Goal: Subscribe to service/newsletter

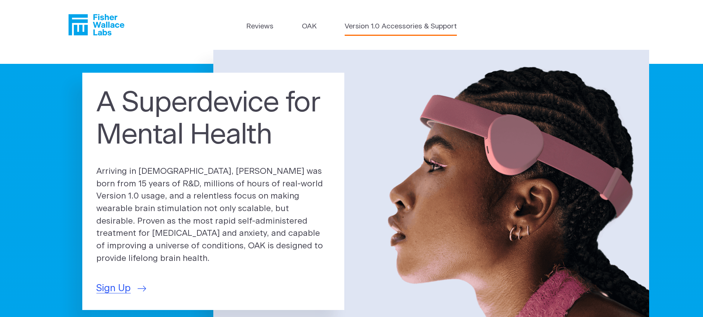
click at [386, 27] on link "Version 1.0 Accessories & Support" at bounding box center [401, 26] width 112 height 11
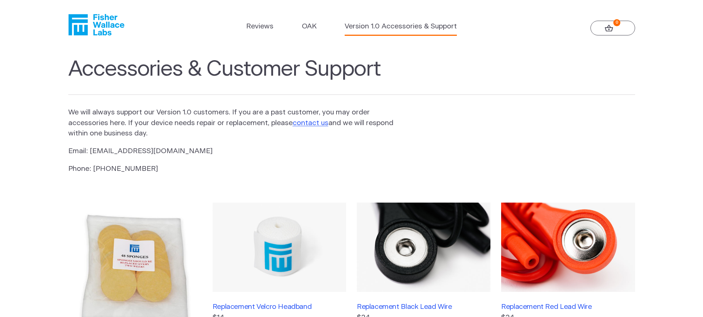
click at [113, 34] on icon "Fisher Wallace" at bounding box center [96, 24] width 56 height 21
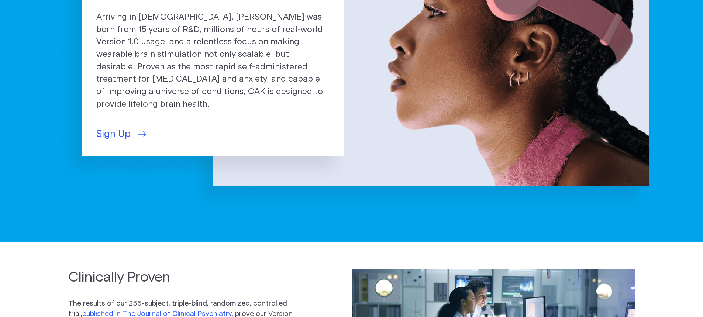
scroll to position [148, 0]
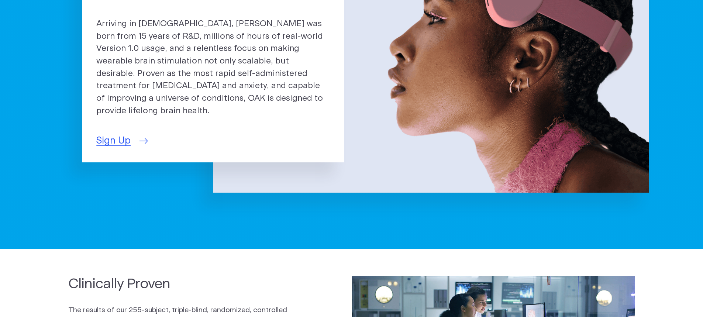
click at [111, 136] on span "Sign Up" at bounding box center [113, 141] width 34 height 14
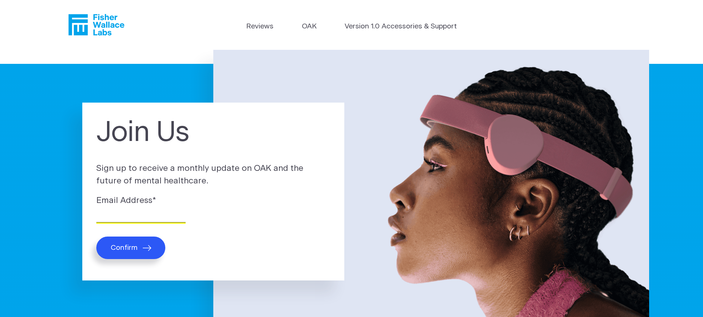
click at [135, 212] on input "Email Address *" at bounding box center [140, 216] width 89 height 11
type input "[EMAIL_ADDRESS][DOMAIN_NAME]"
click at [139, 244] on button "Confirm" at bounding box center [130, 248] width 69 height 23
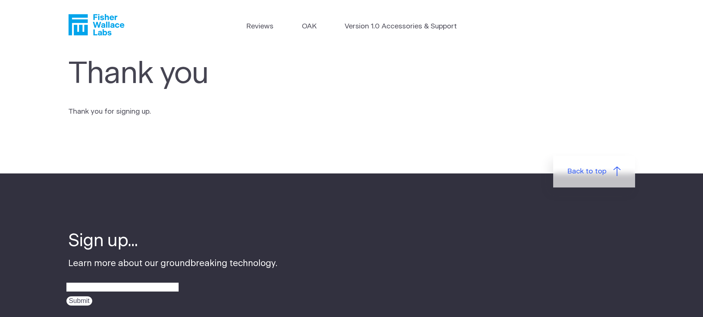
click at [131, 244] on h4 "Sign up..." at bounding box center [172, 242] width 209 height 24
click at [374, 30] on link "Version 1.0 Accessories & Support" at bounding box center [401, 26] width 112 height 11
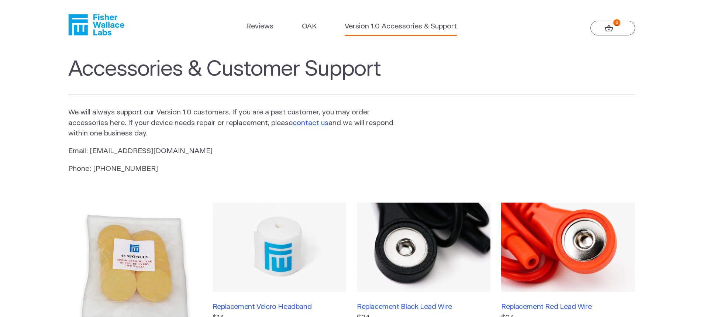
click at [607, 27] on icon at bounding box center [609, 28] width 8 height 7
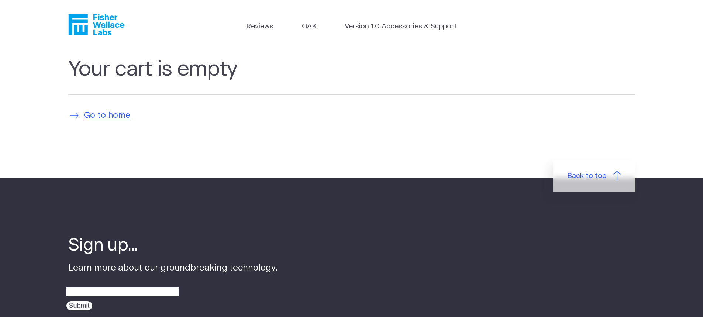
click at [95, 109] on span "Go to home" at bounding box center [107, 115] width 47 height 13
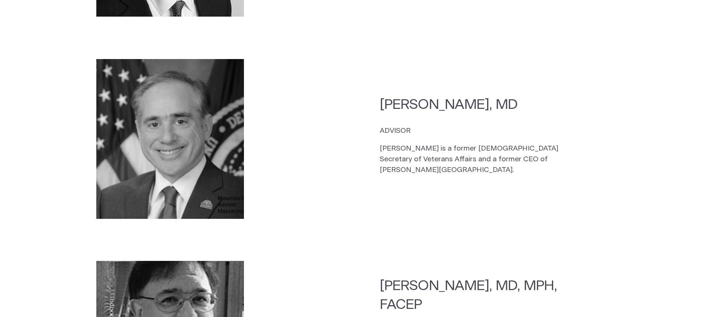
scroll to position [1550, 0]
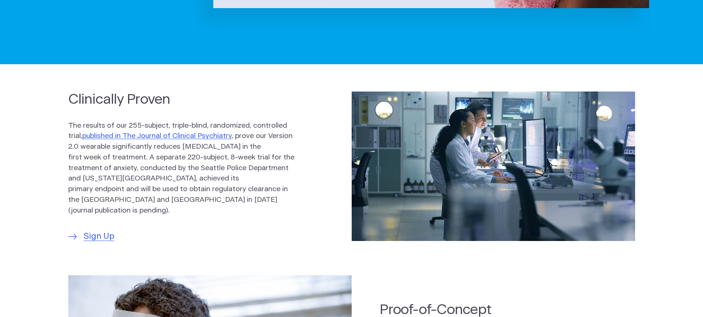
drag, startPoint x: 321, startPoint y: 149, endPoint x: 329, endPoint y: 155, distance: 9.5
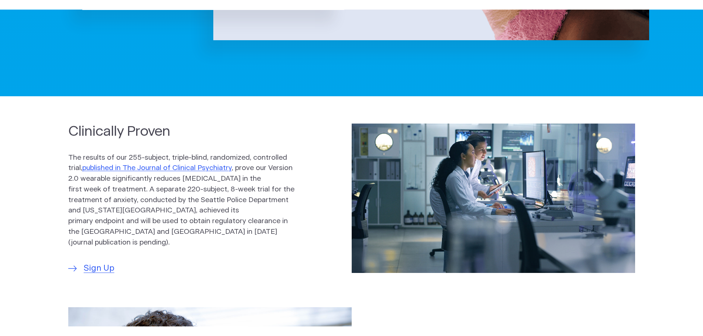
scroll to position [0, 0]
